Goal: Contribute content

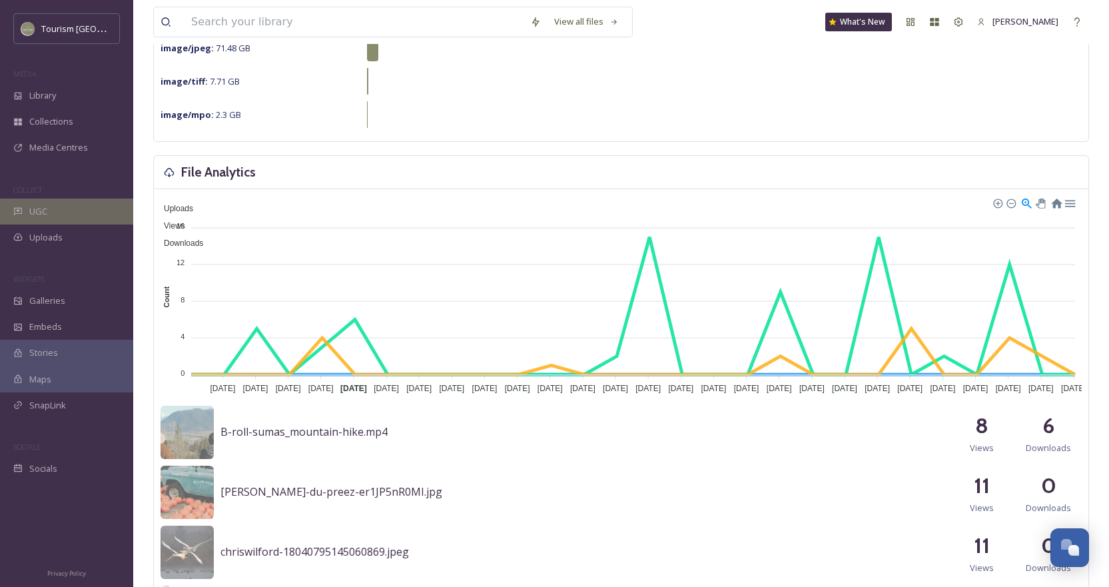
scroll to position [266, 0]
click at [57, 211] on div "UGC" at bounding box center [66, 212] width 133 height 26
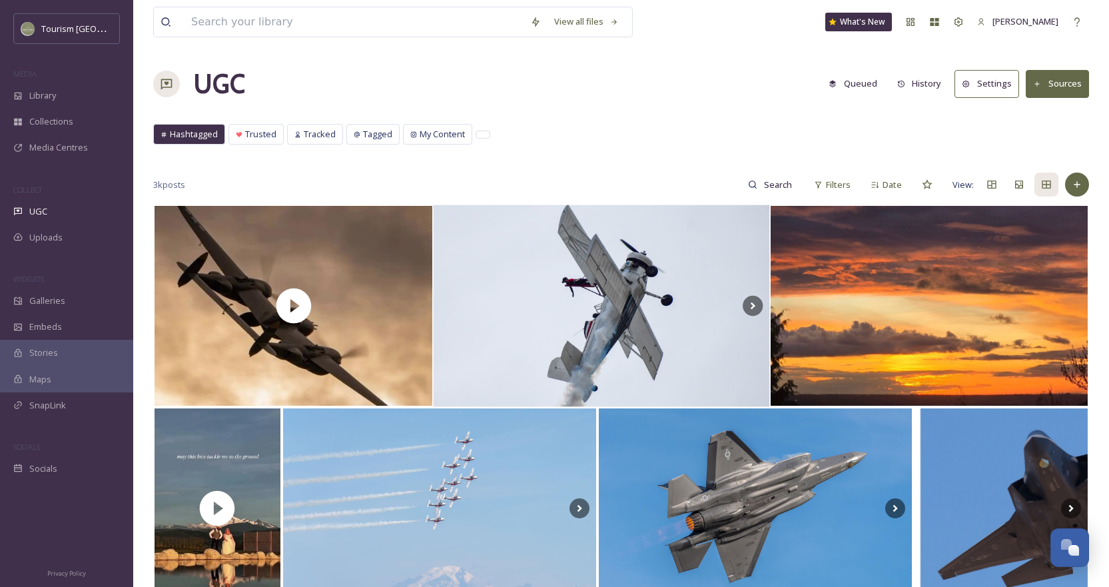
click at [776, 138] on div "Hashtagged Trusted Tracked Tagged My Content Hashtagged Trusted Tracked Tagged …" at bounding box center [621, 137] width 936 height 27
click at [33, 90] on span "Library" at bounding box center [42, 95] width 27 height 13
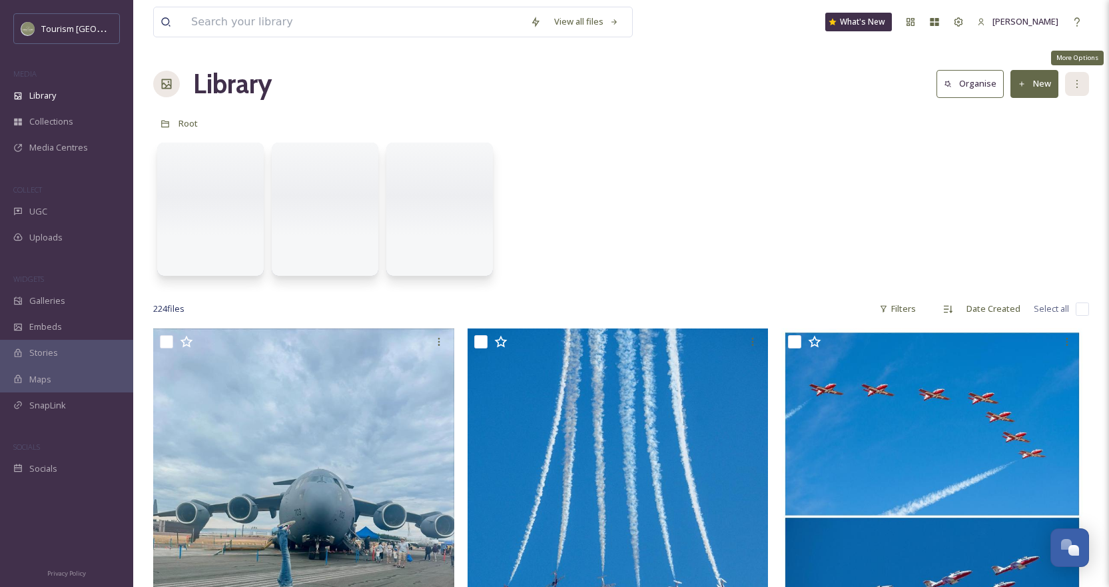
click at [1079, 87] on icon at bounding box center [1077, 84] width 11 height 11
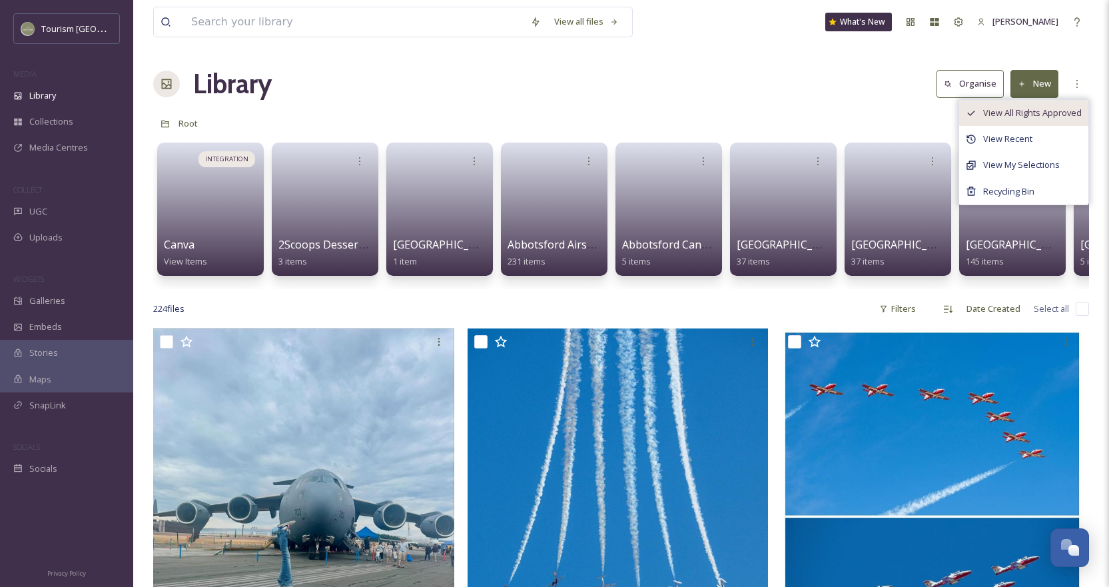
click at [1023, 117] on span "View All Rights Approved" at bounding box center [1032, 113] width 99 height 13
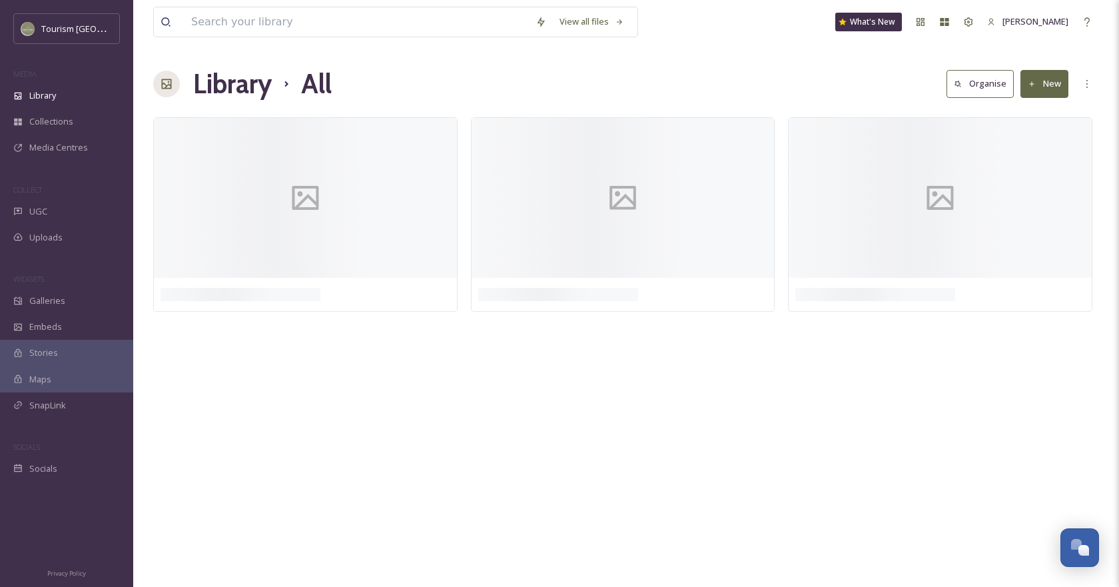
click at [765, 67] on div "Library All Organise New" at bounding box center [626, 84] width 946 height 40
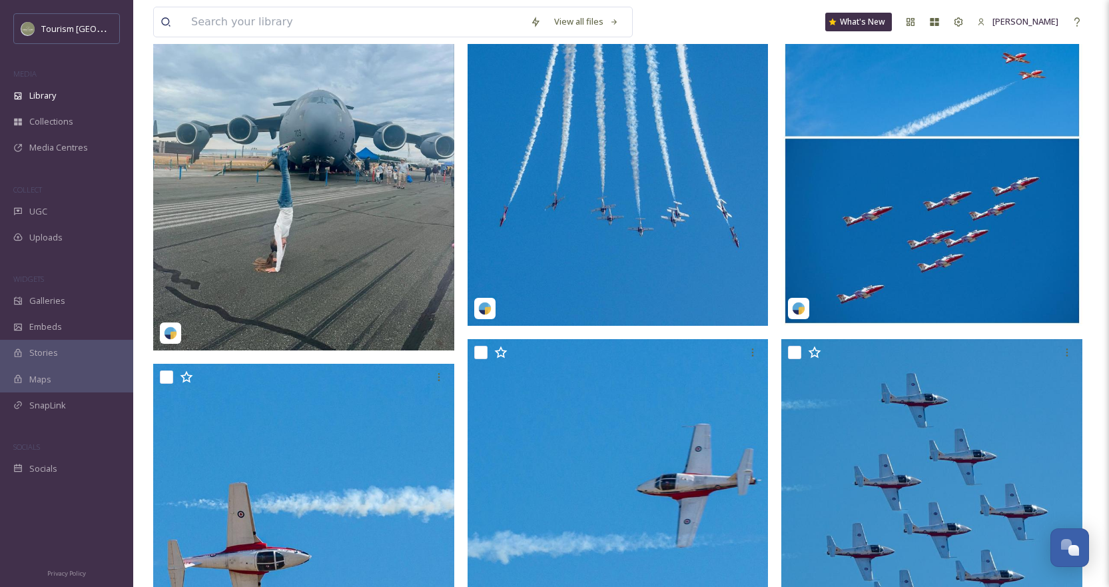
scroll to position [200, 0]
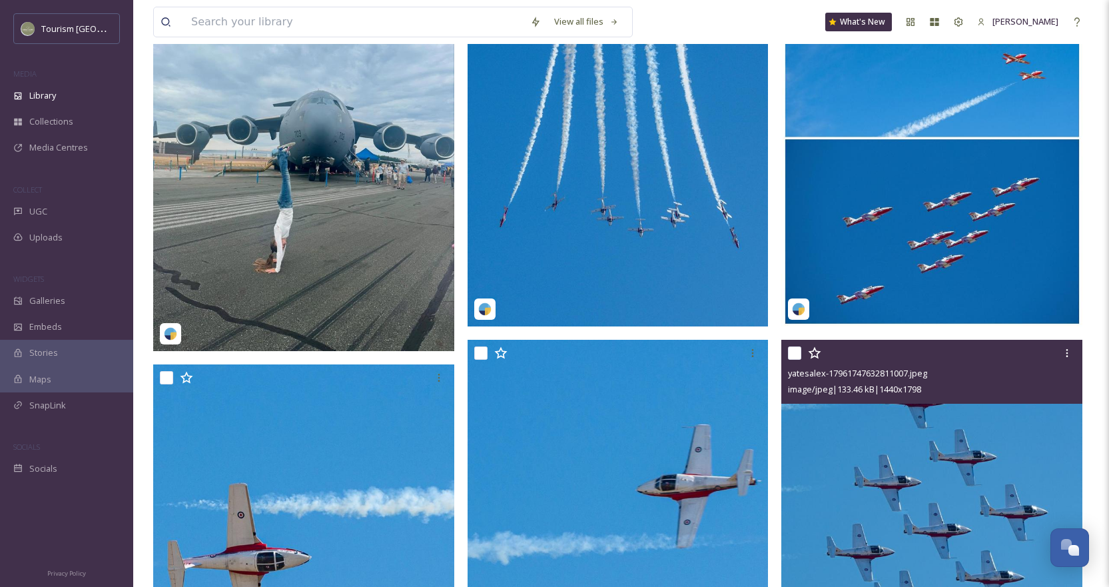
click at [795, 352] on input "checkbox" at bounding box center [794, 352] width 13 height 13
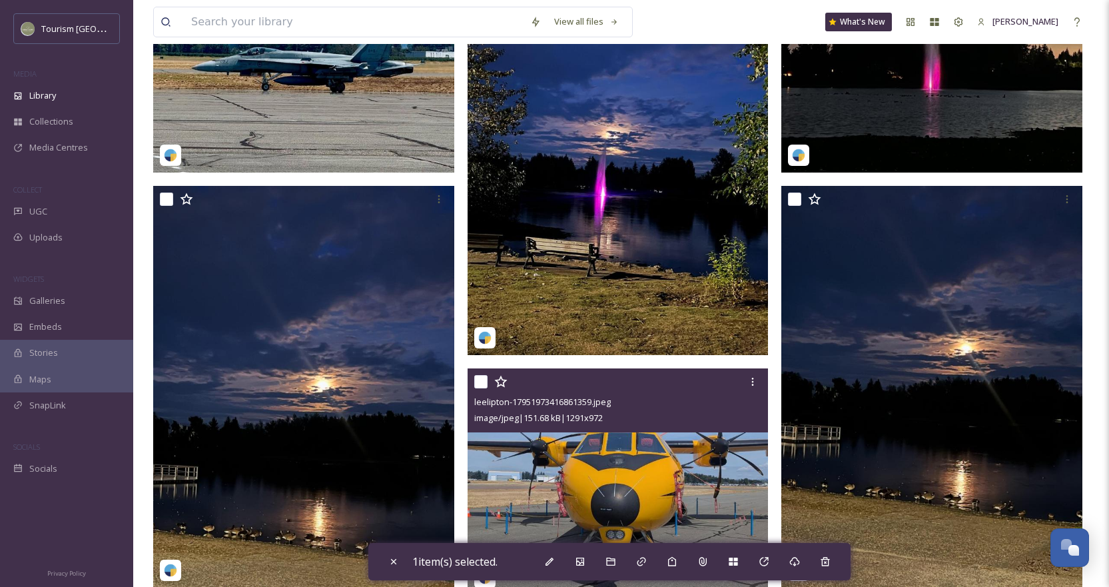
scroll to position [1864, 0]
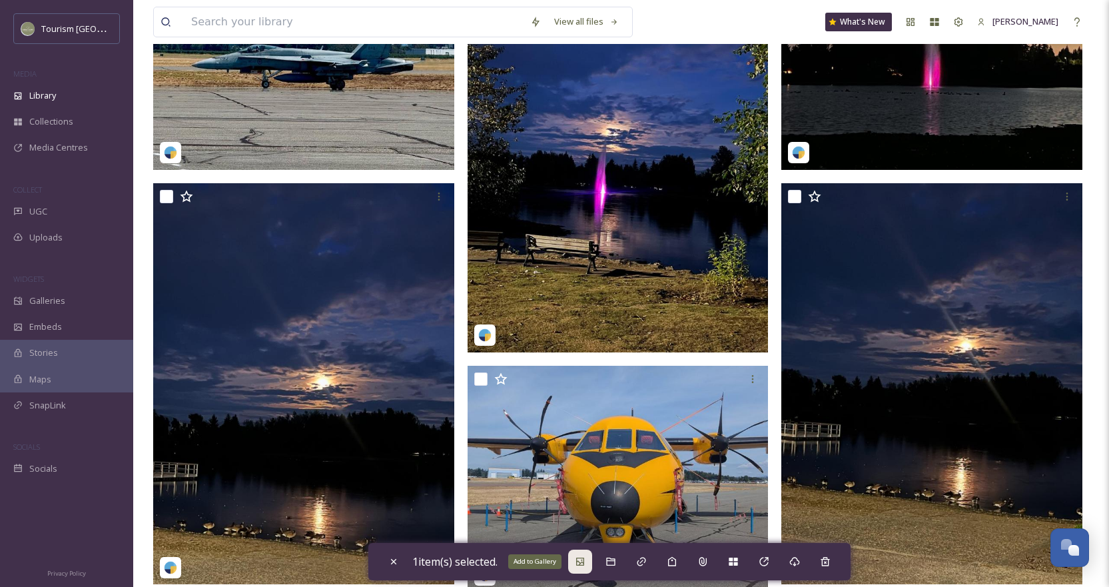
click at [582, 566] on div "Add to Gallery" at bounding box center [580, 562] width 24 height 24
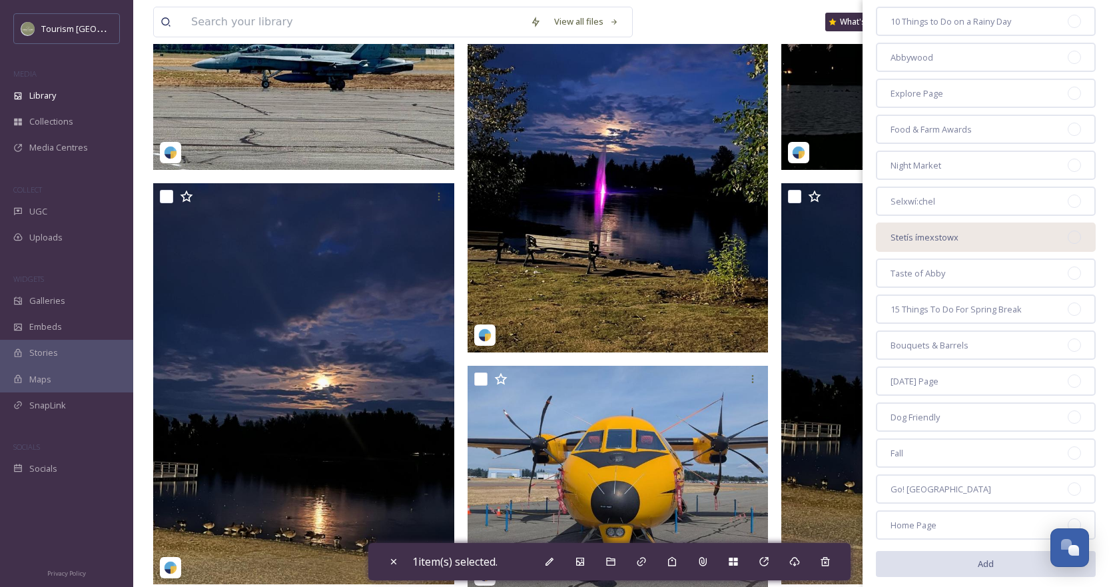
scroll to position [106, 0]
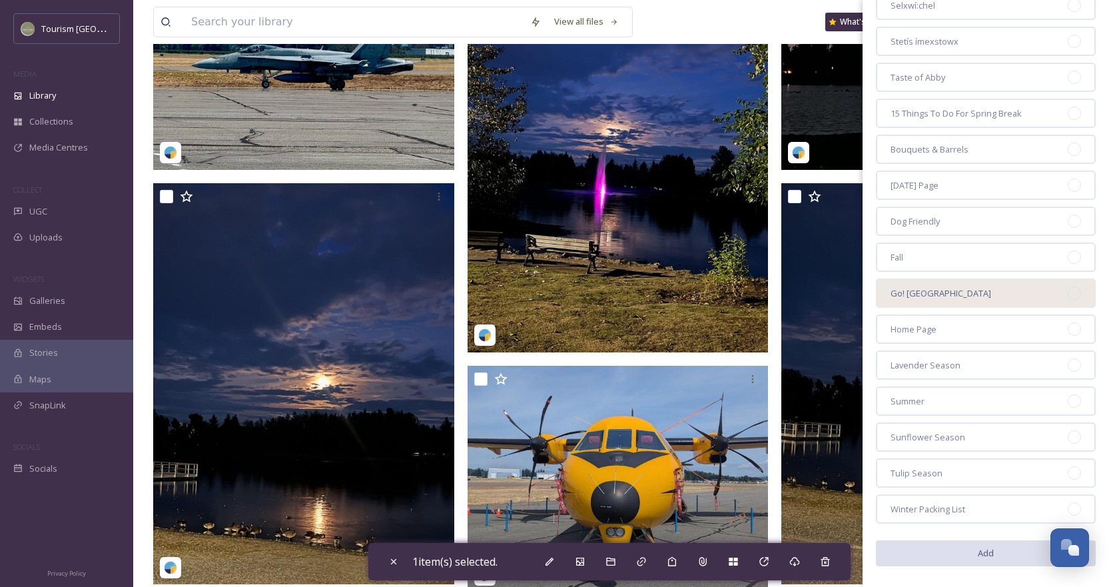
click at [1048, 294] on div "Go! [GEOGRAPHIC_DATA]" at bounding box center [986, 292] width 220 height 29
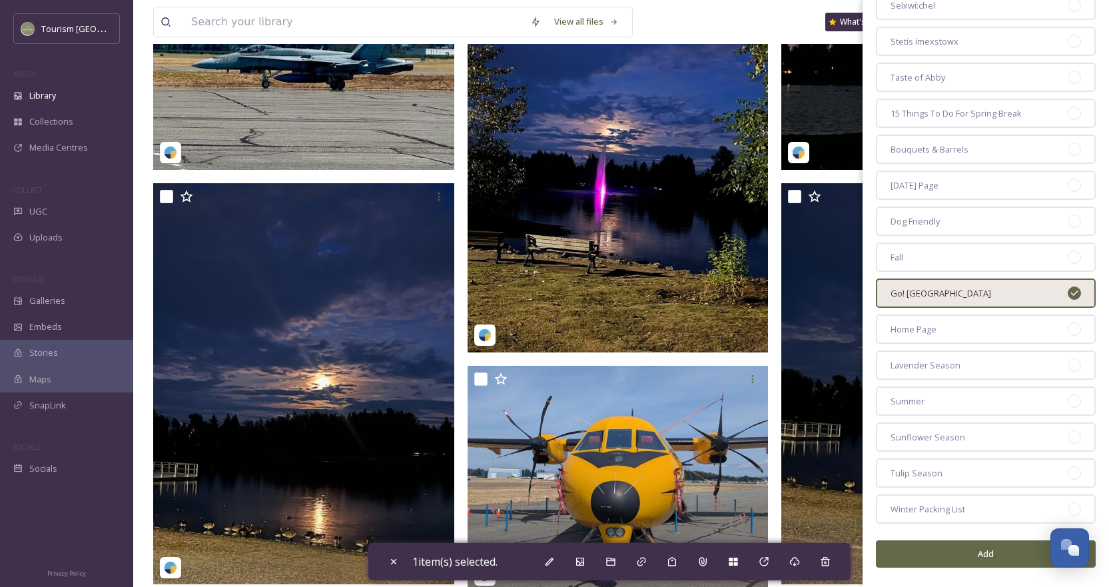
scroll to position [305, 0]
click at [962, 547] on button "Add" at bounding box center [986, 553] width 220 height 27
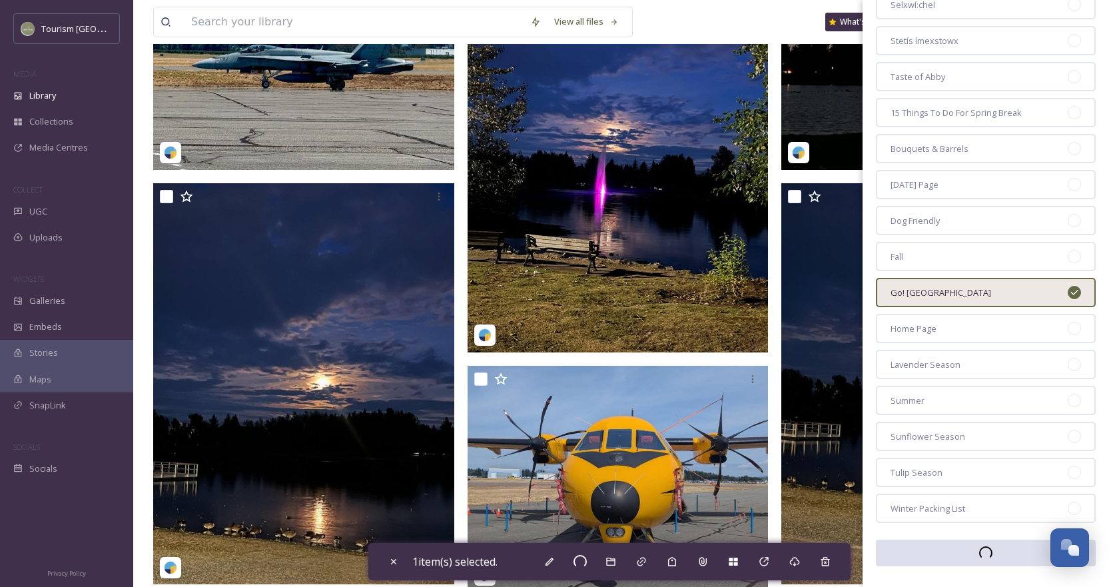
checkbox input "false"
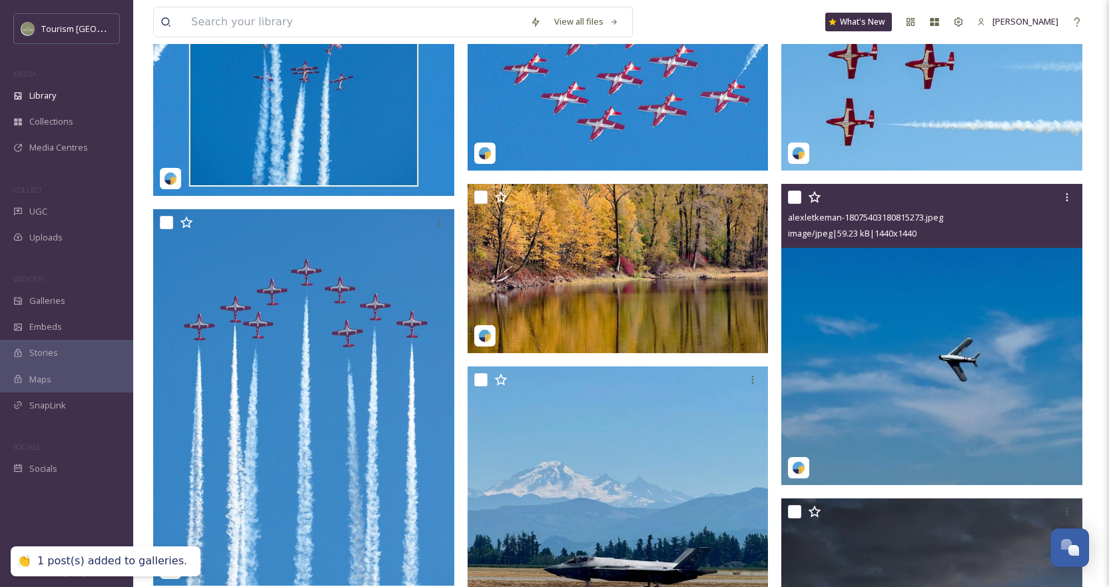
scroll to position [1132, 0]
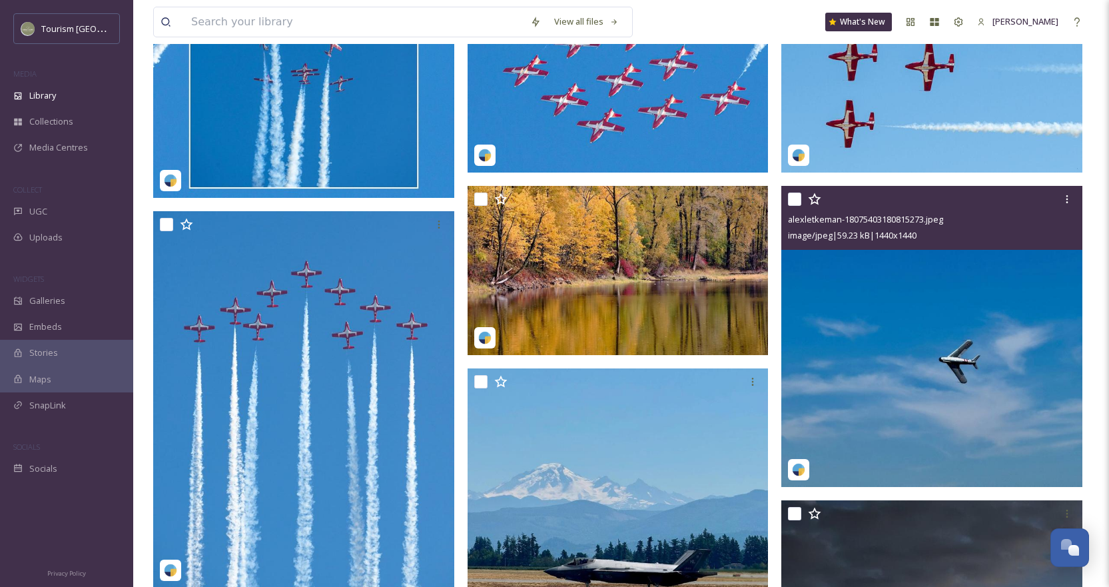
click at [791, 201] on input "checkbox" at bounding box center [794, 199] width 13 height 13
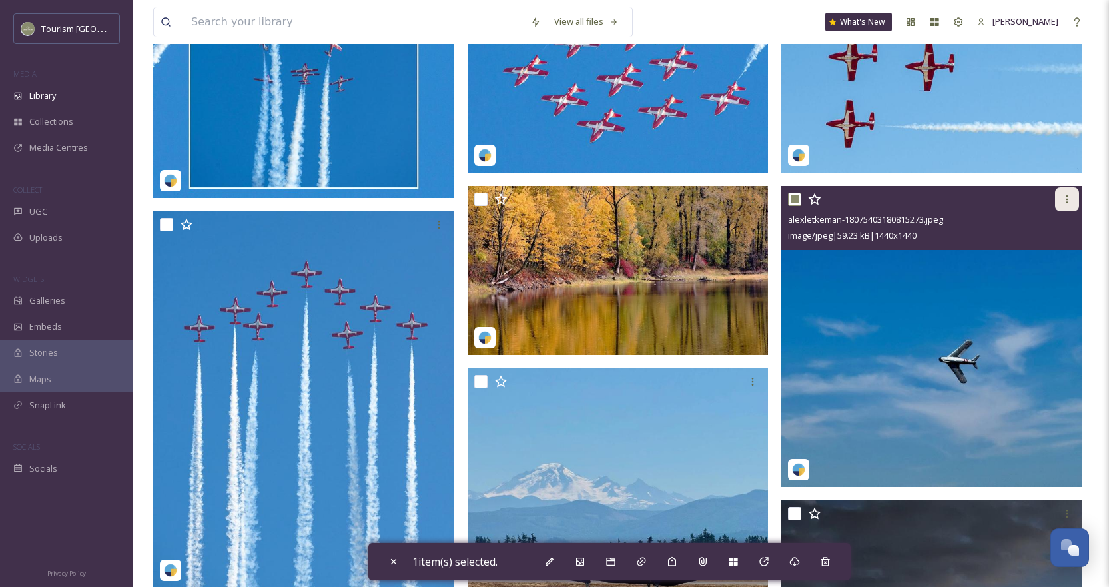
click at [1065, 201] on icon at bounding box center [1067, 199] width 11 height 11
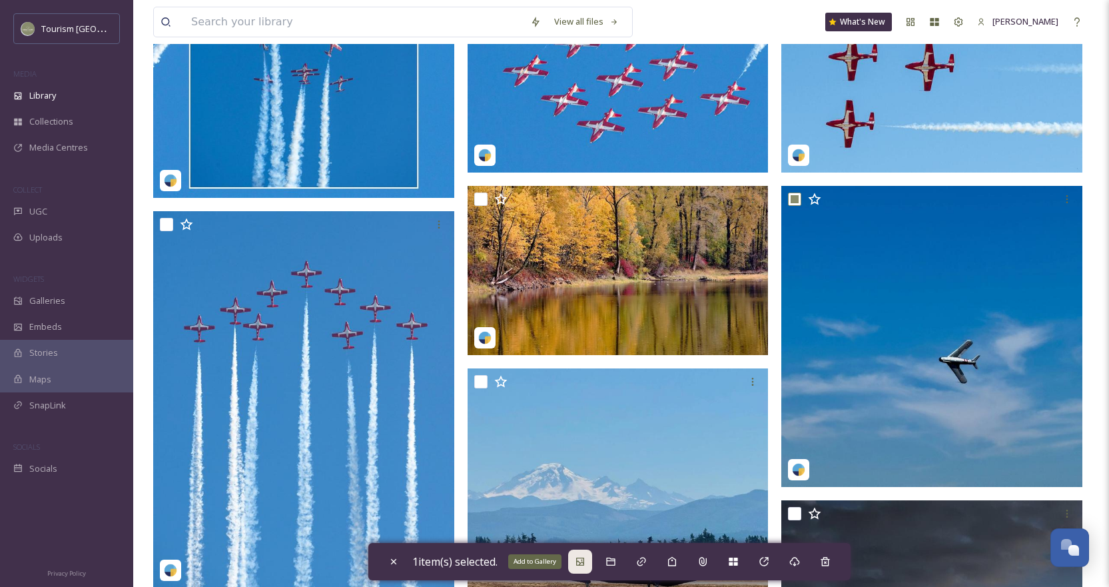
click at [592, 562] on div "Add to Gallery" at bounding box center [580, 562] width 24 height 24
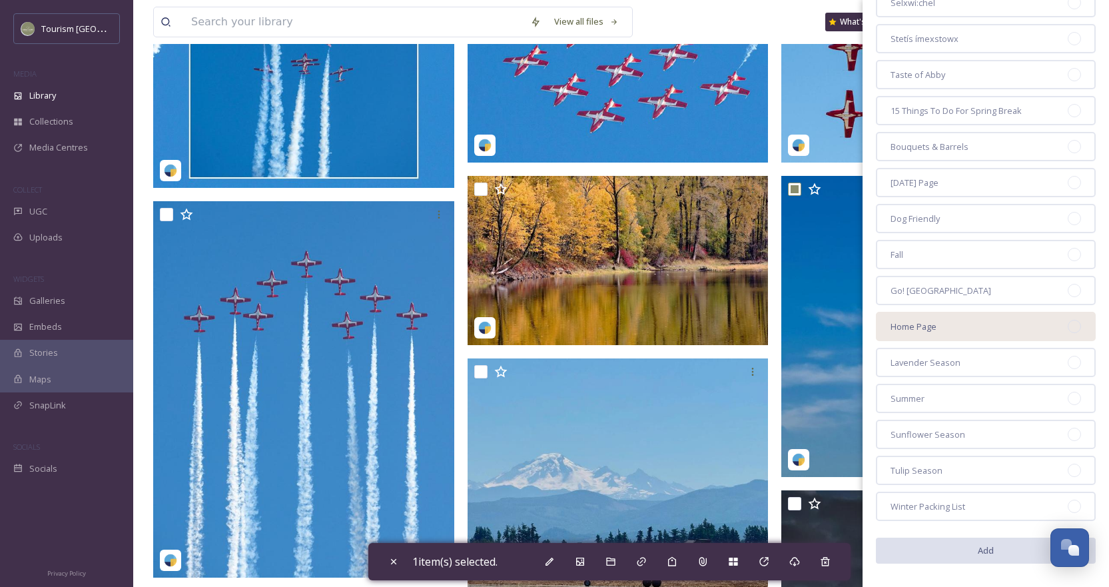
scroll to position [1144, 0]
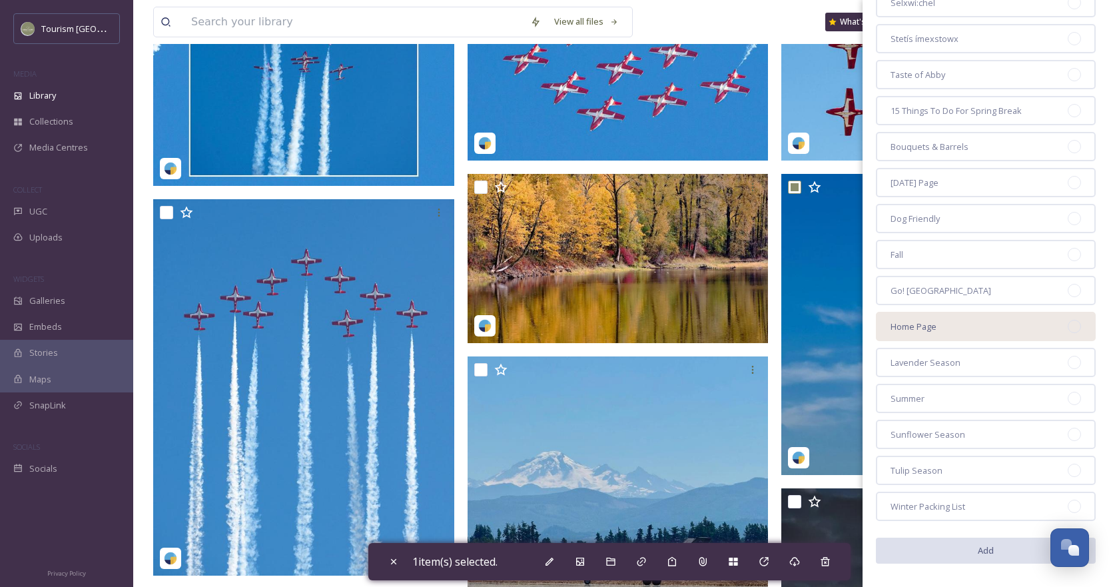
click at [1031, 318] on div "Home Page" at bounding box center [986, 326] width 220 height 29
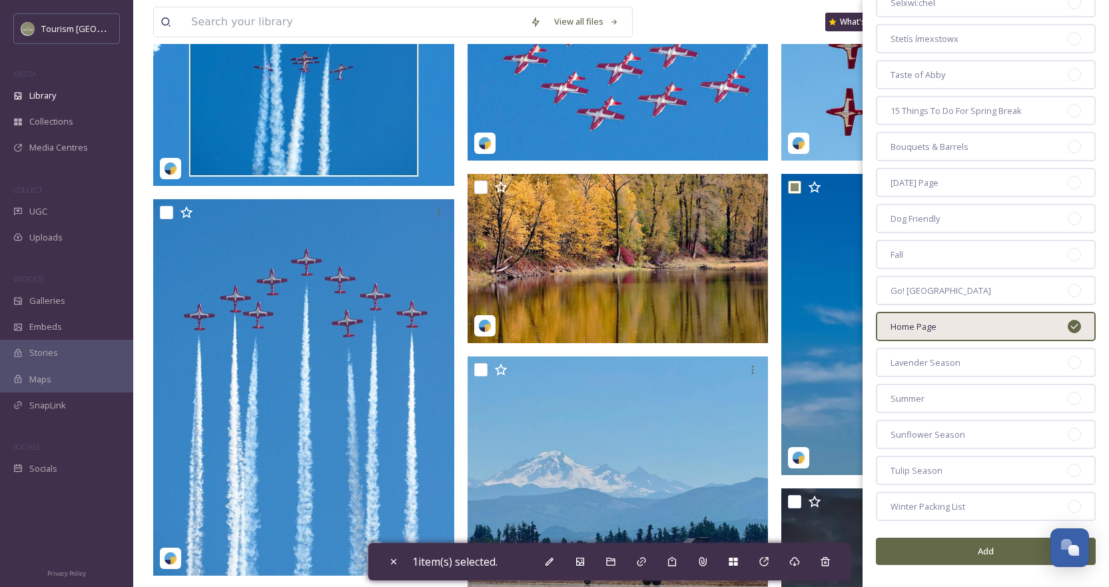
click at [961, 544] on button "Add" at bounding box center [986, 551] width 220 height 27
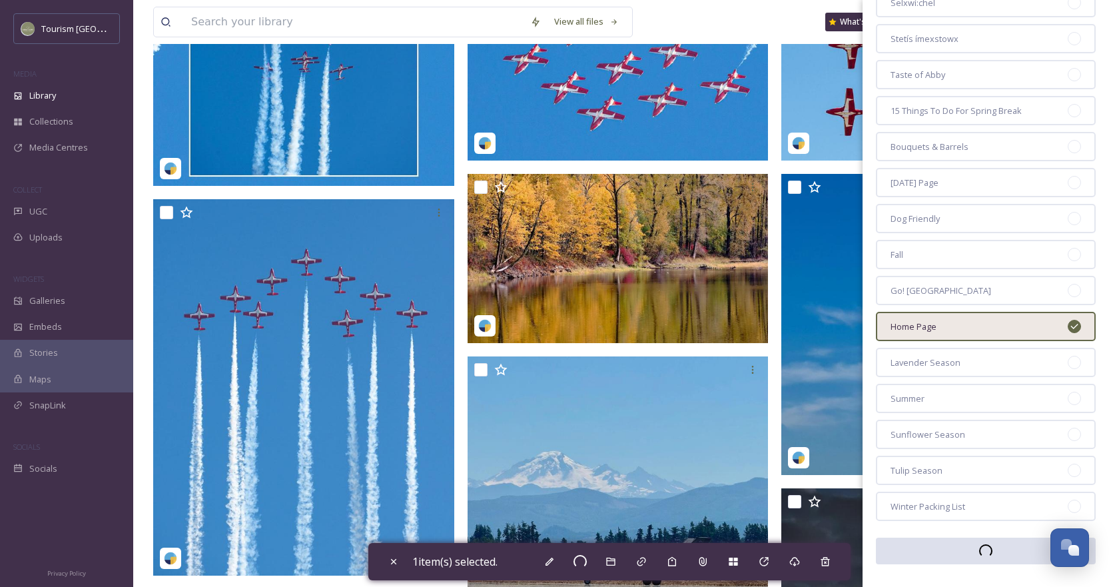
checkbox input "false"
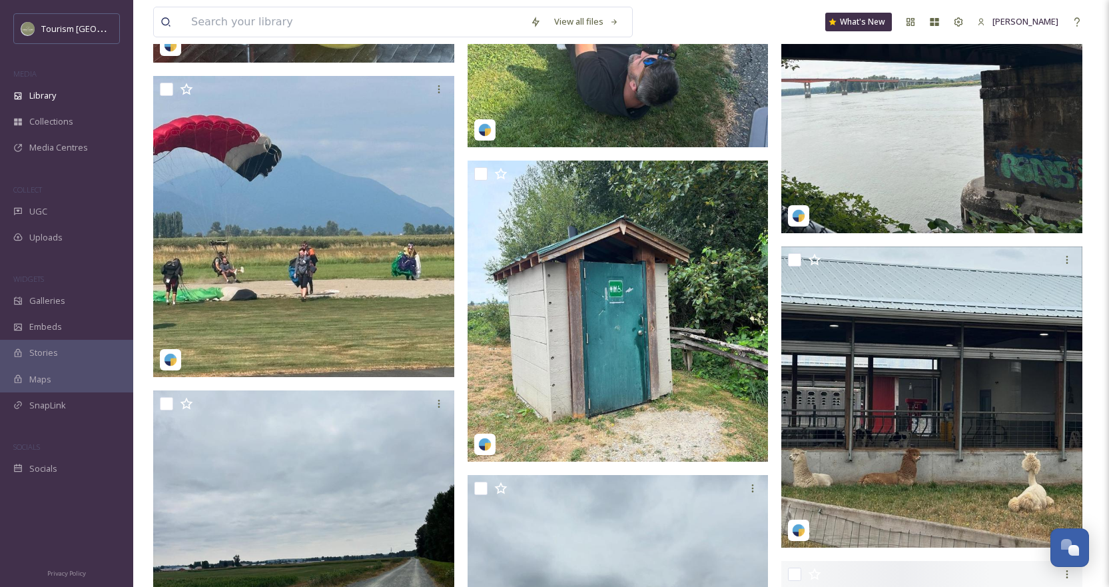
scroll to position [3610, 0]
